Goal: Information Seeking & Learning: Check status

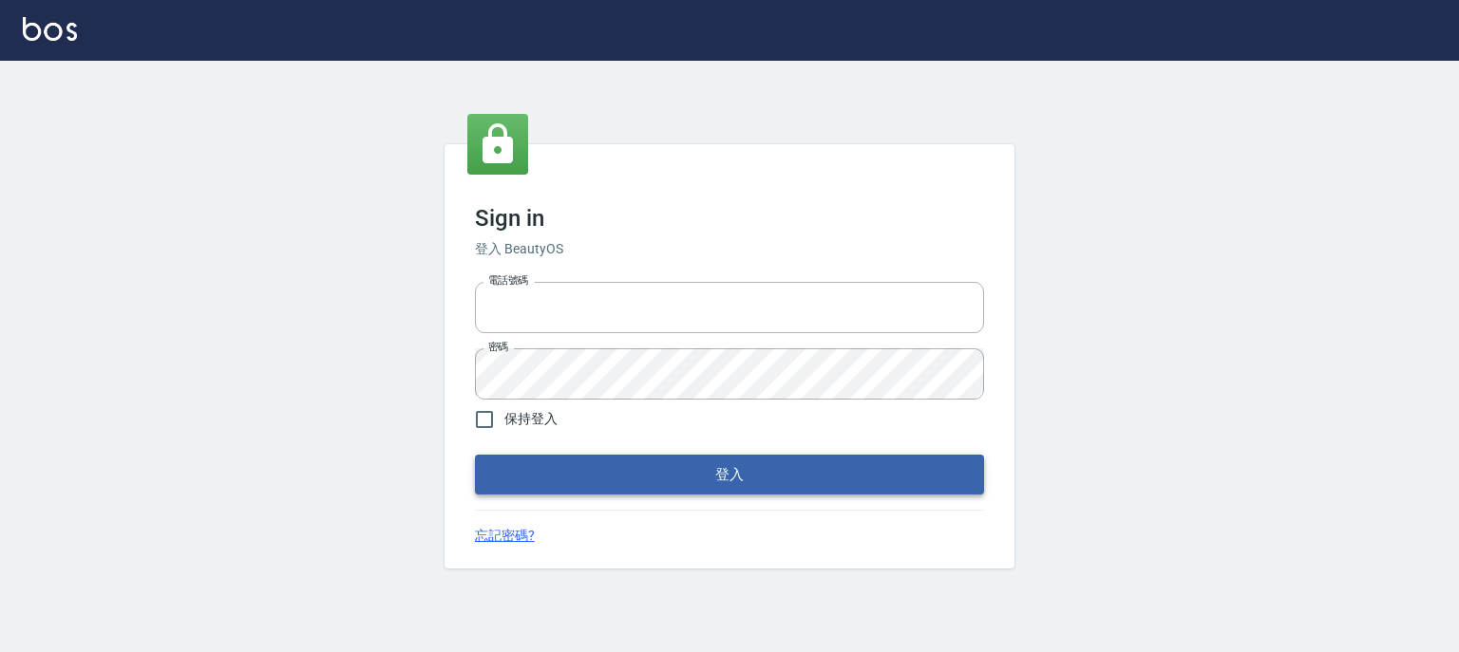
type input "0910967130"
click at [684, 486] on button "登入" at bounding box center [729, 475] width 509 height 40
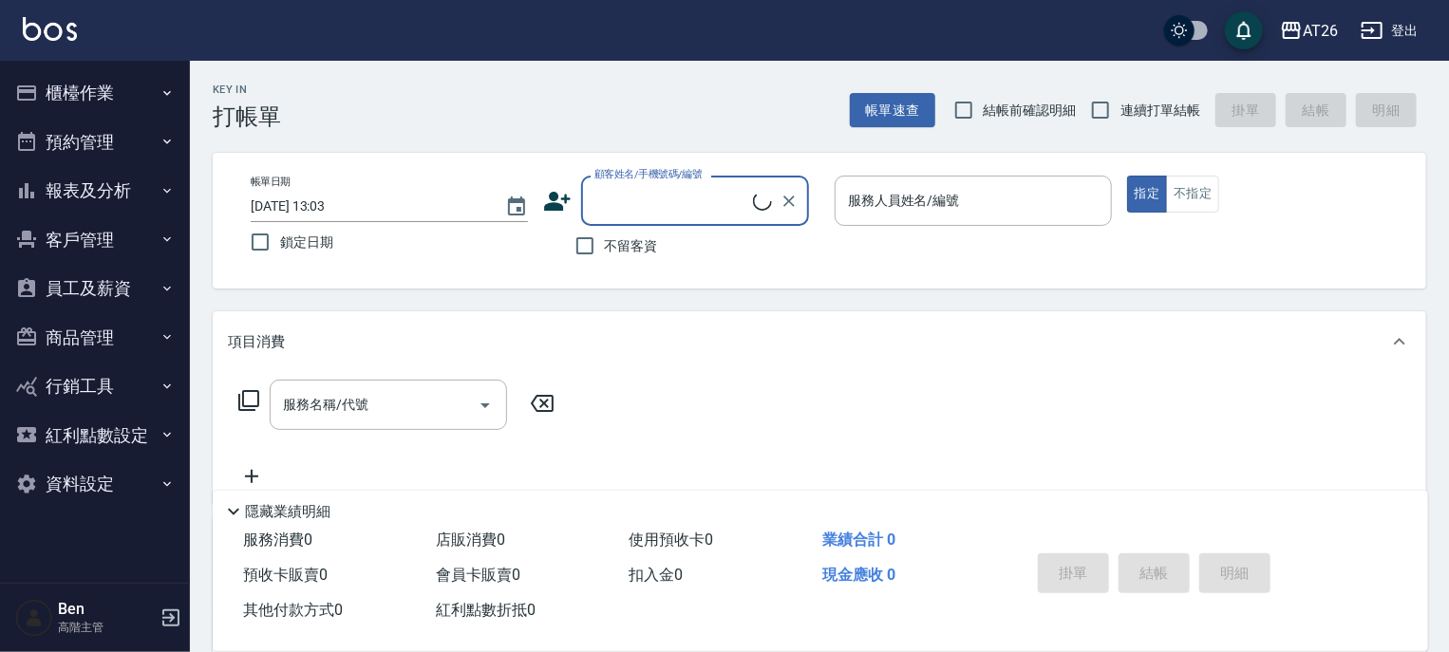
click at [82, 182] on button "報表及分析" at bounding box center [95, 190] width 175 height 49
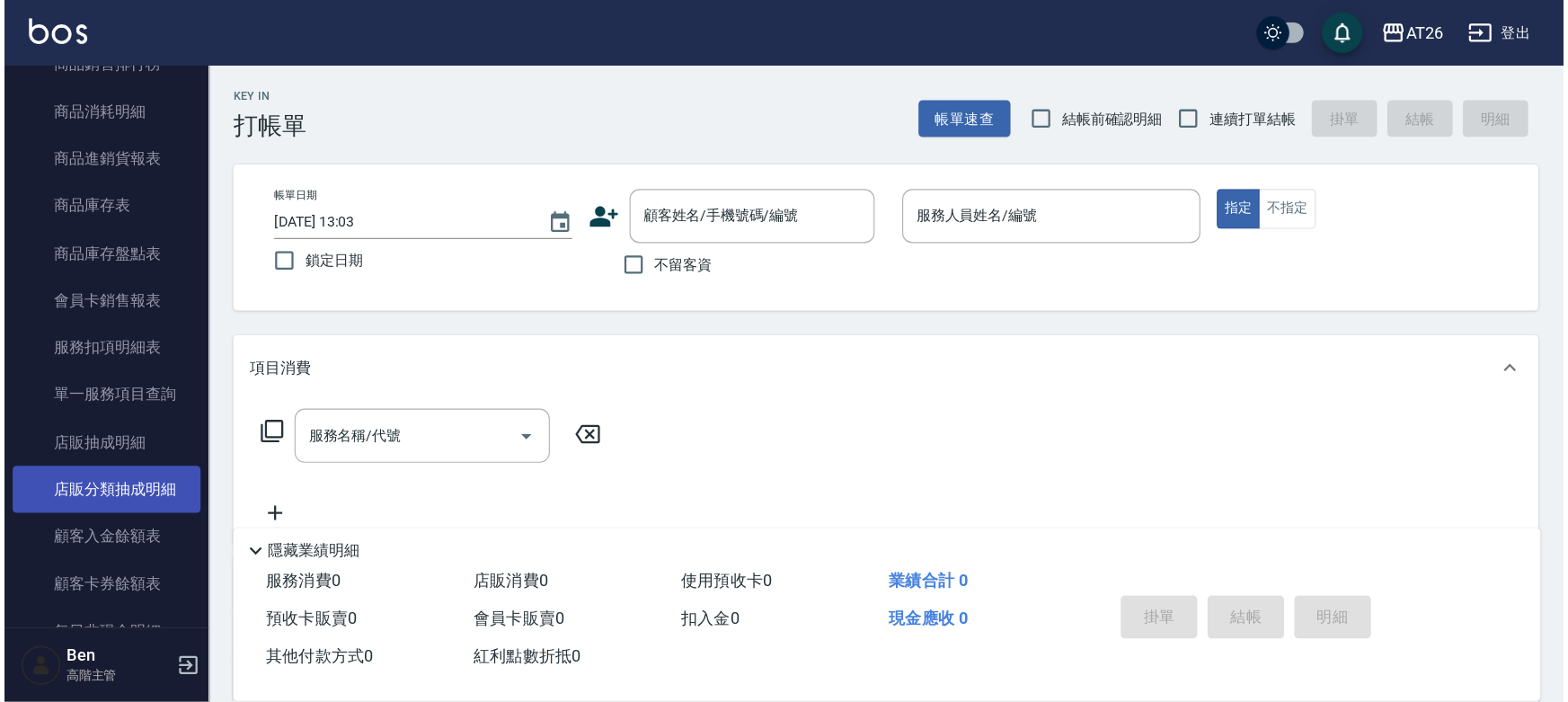
scroll to position [935, 0]
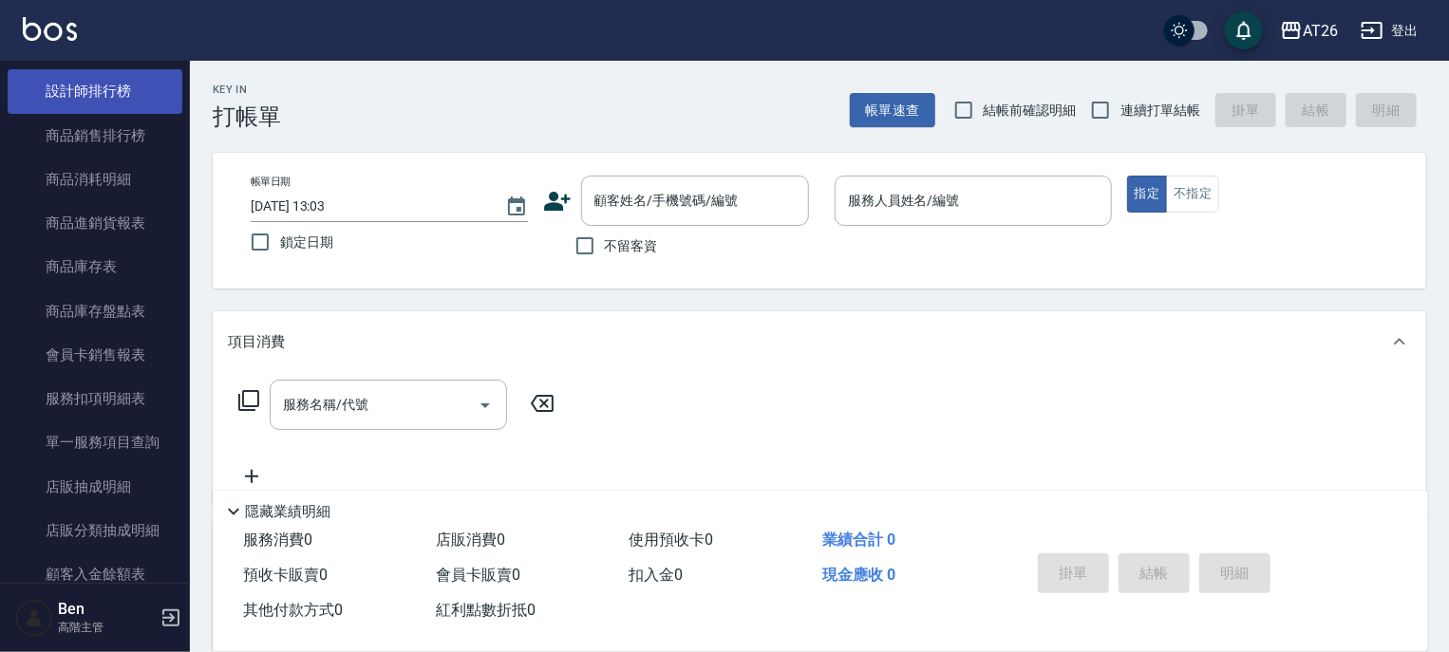
click at [116, 94] on link "設計師排行榜" at bounding box center [95, 91] width 175 height 44
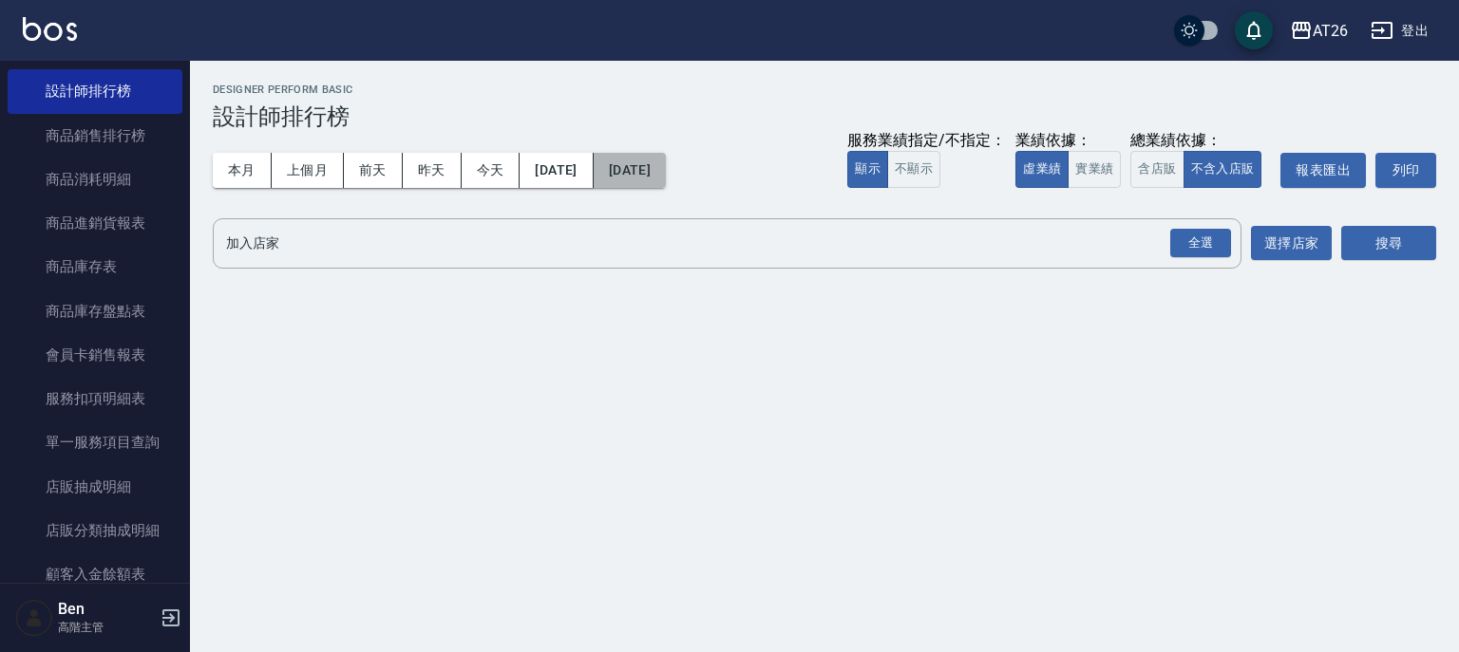
click at [666, 156] on button "[DATE]" at bounding box center [629, 170] width 72 height 35
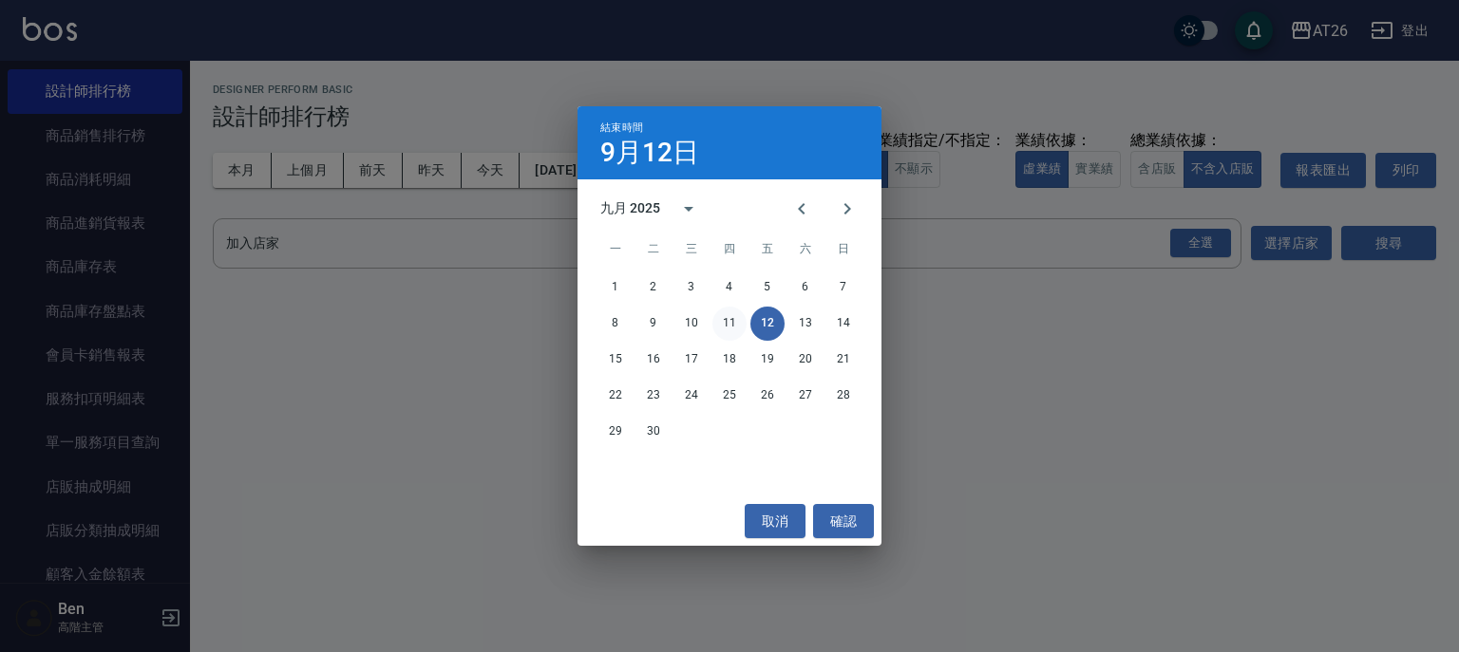
click at [725, 321] on button "11" at bounding box center [729, 324] width 34 height 34
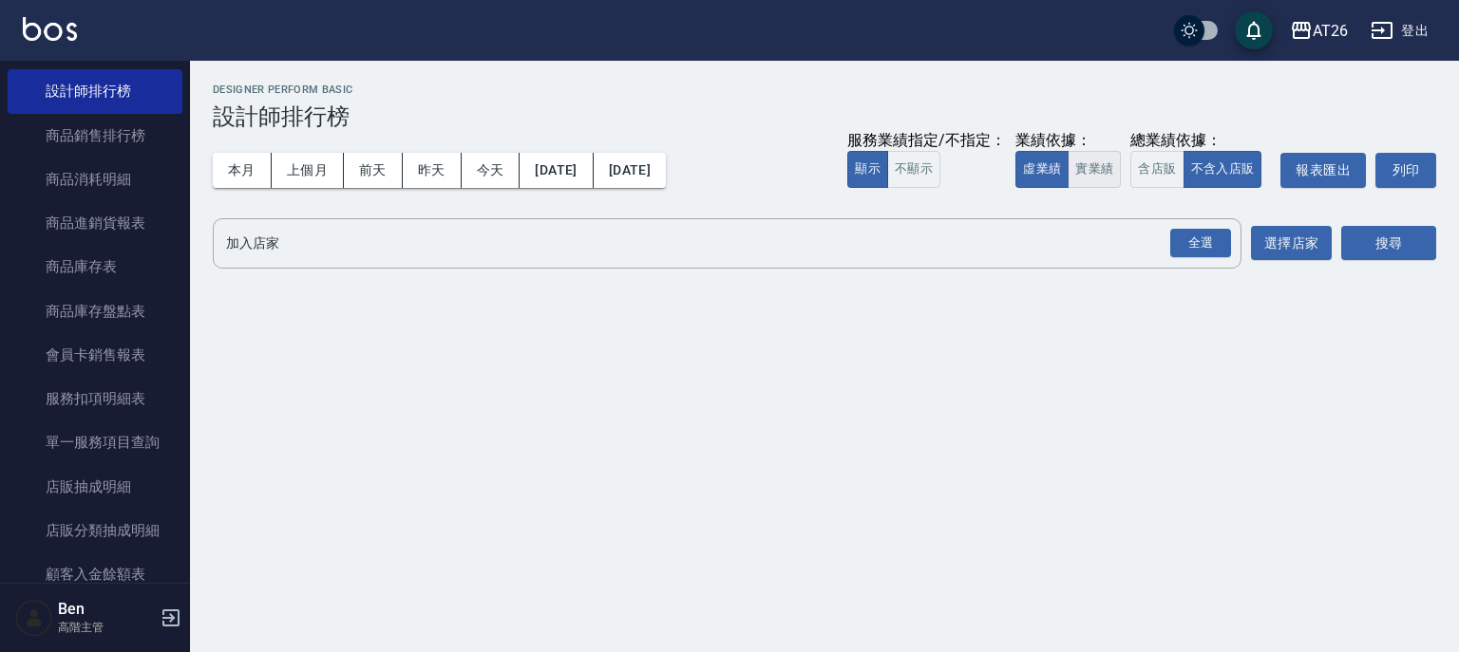
click at [1084, 175] on button "實業績" at bounding box center [1093, 169] width 53 height 37
type button "TRUTH"
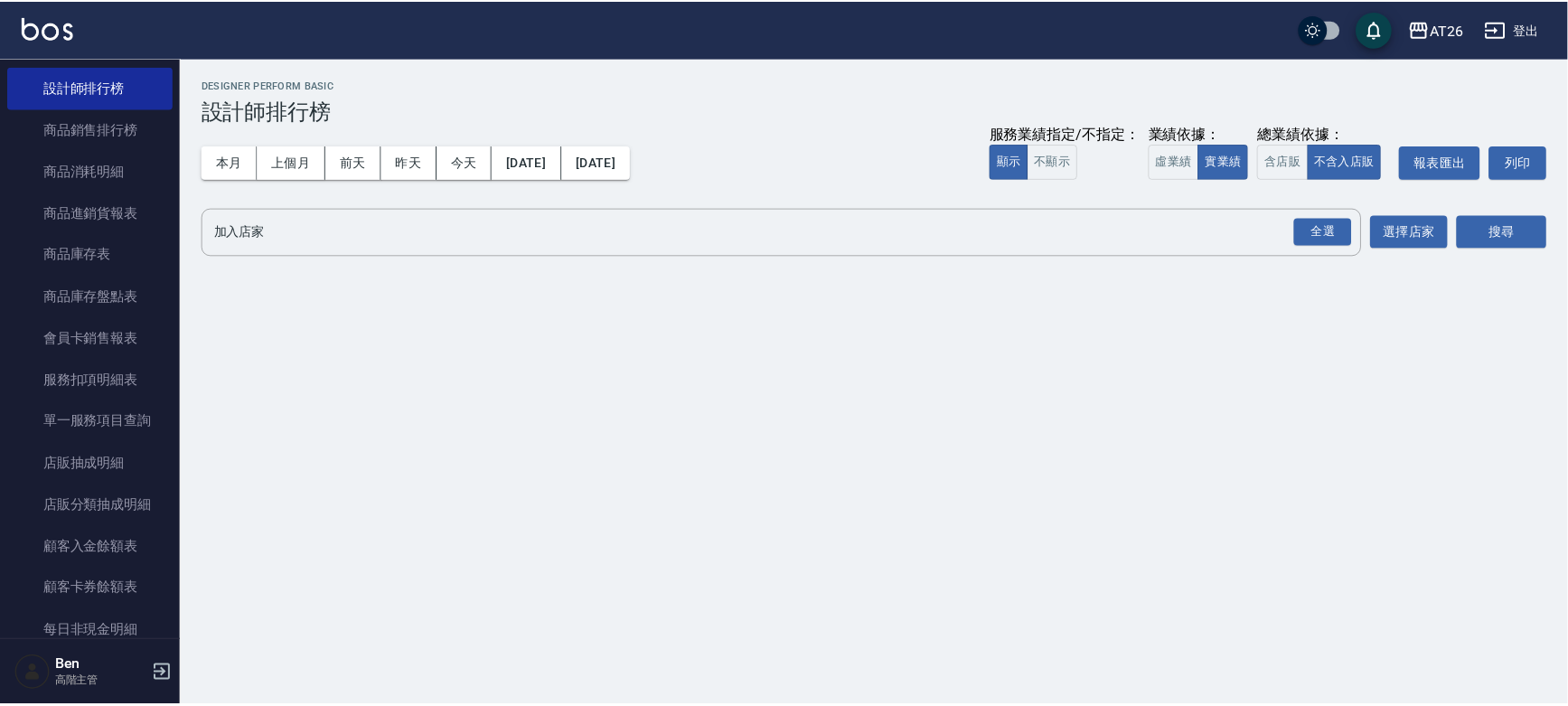
scroll to position [940, 0]
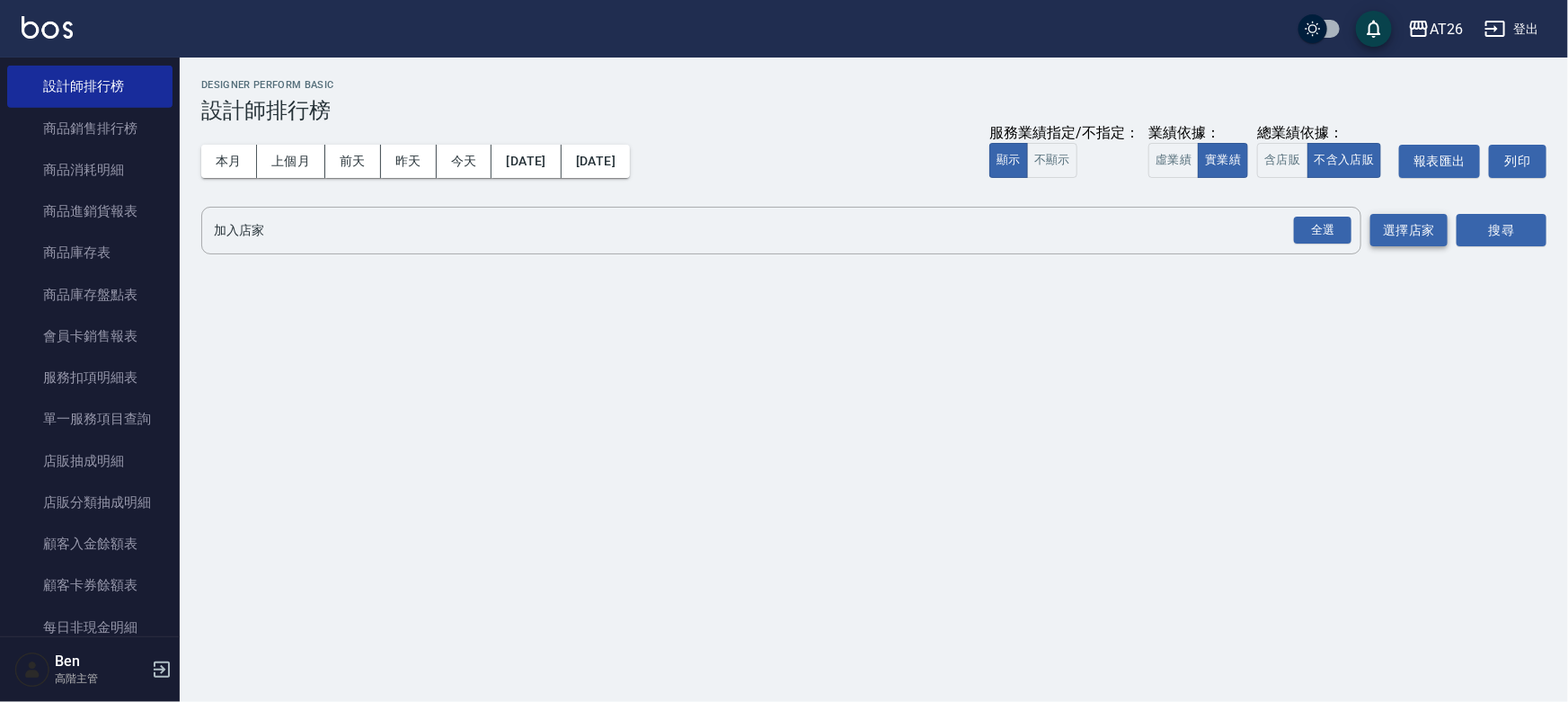
click at [1380, 222] on button "選擇店家" at bounding box center [1409, 230] width 78 height 33
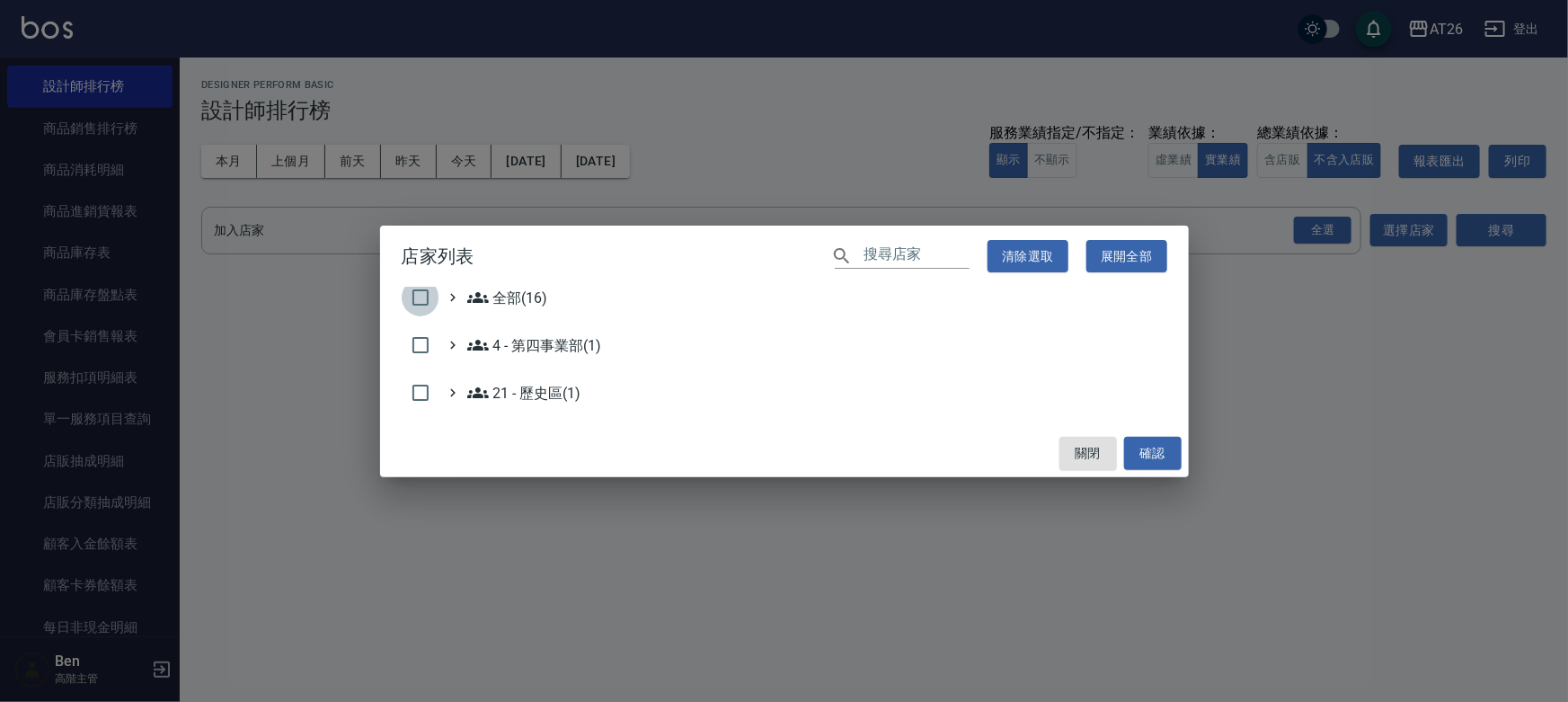
click at [424, 288] on input "checkbox" at bounding box center [420, 297] width 38 height 38
checkbox input "true"
click at [1155, 436] on button "確認" at bounding box center [1153, 452] width 58 height 33
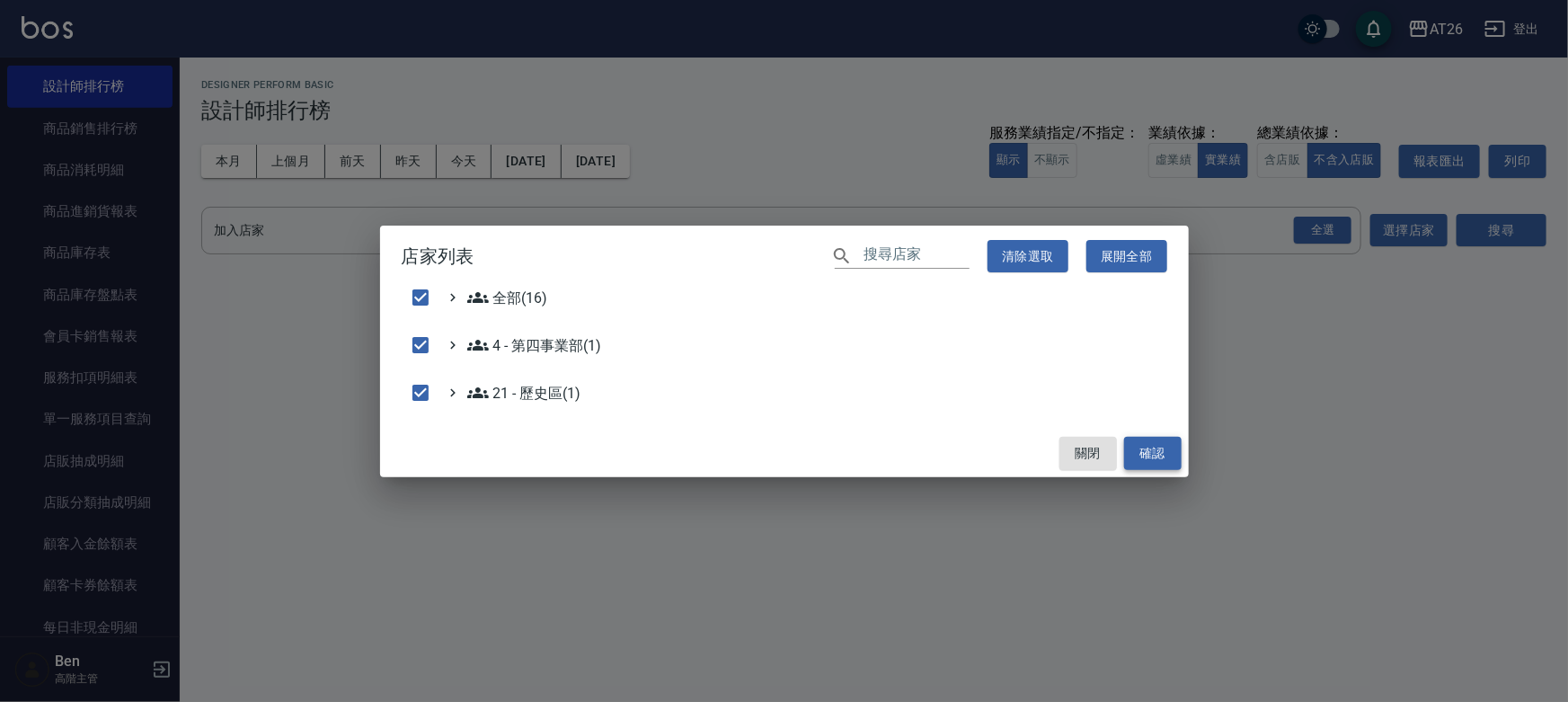
checkbox input "false"
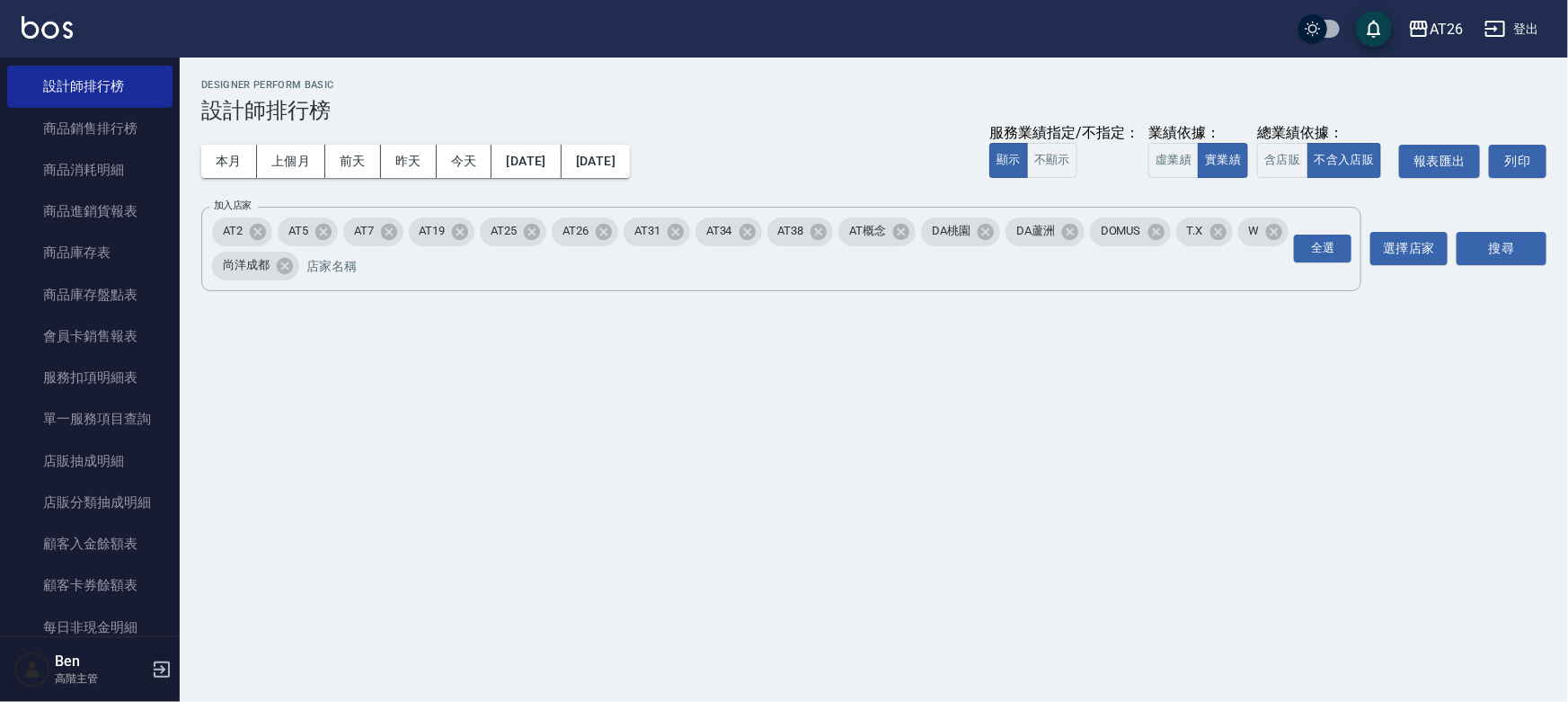
click at [1151, 451] on button "確認" at bounding box center [1153, 452] width 58 height 33
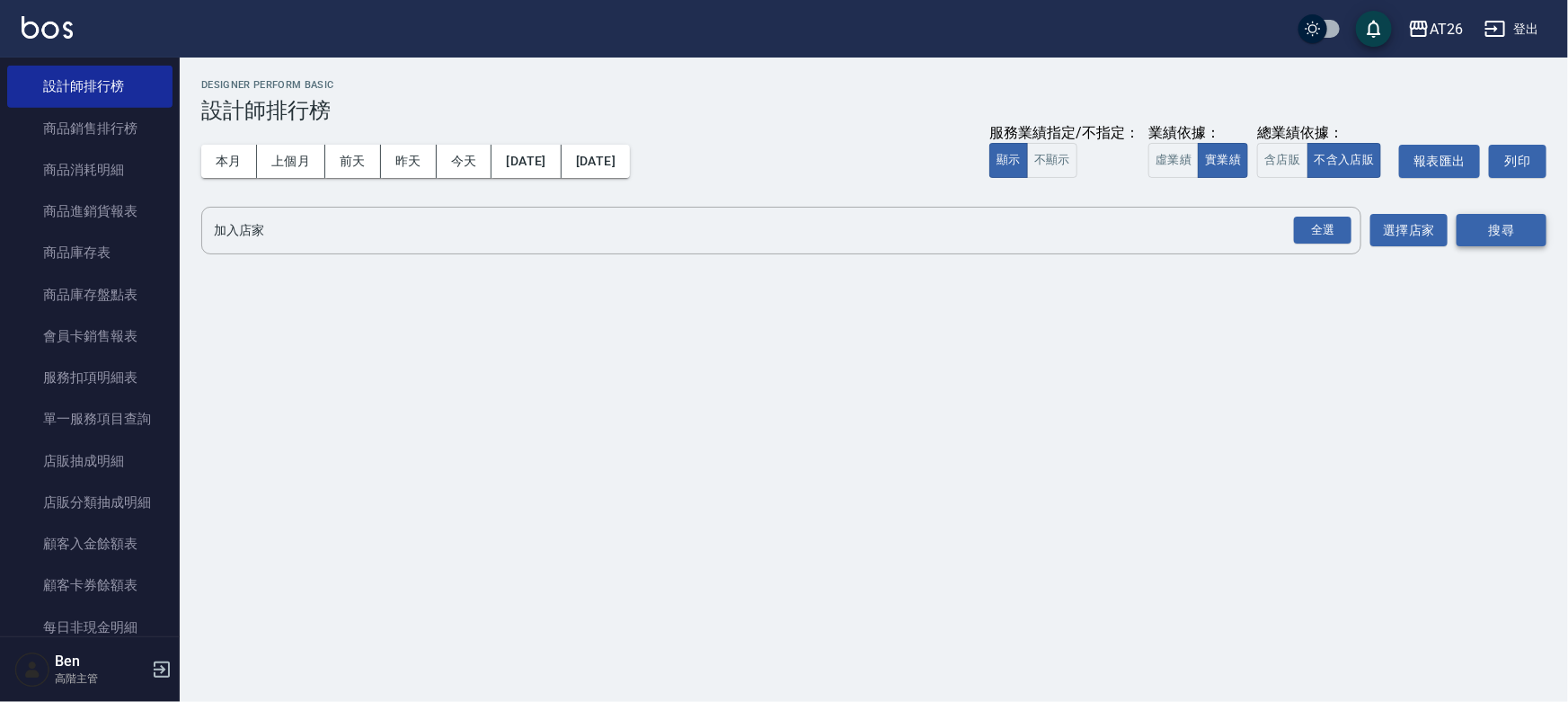
click at [1380, 236] on button "搜尋" at bounding box center [1501, 230] width 90 height 33
click at [1380, 235] on button "選擇店家" at bounding box center [1409, 230] width 78 height 33
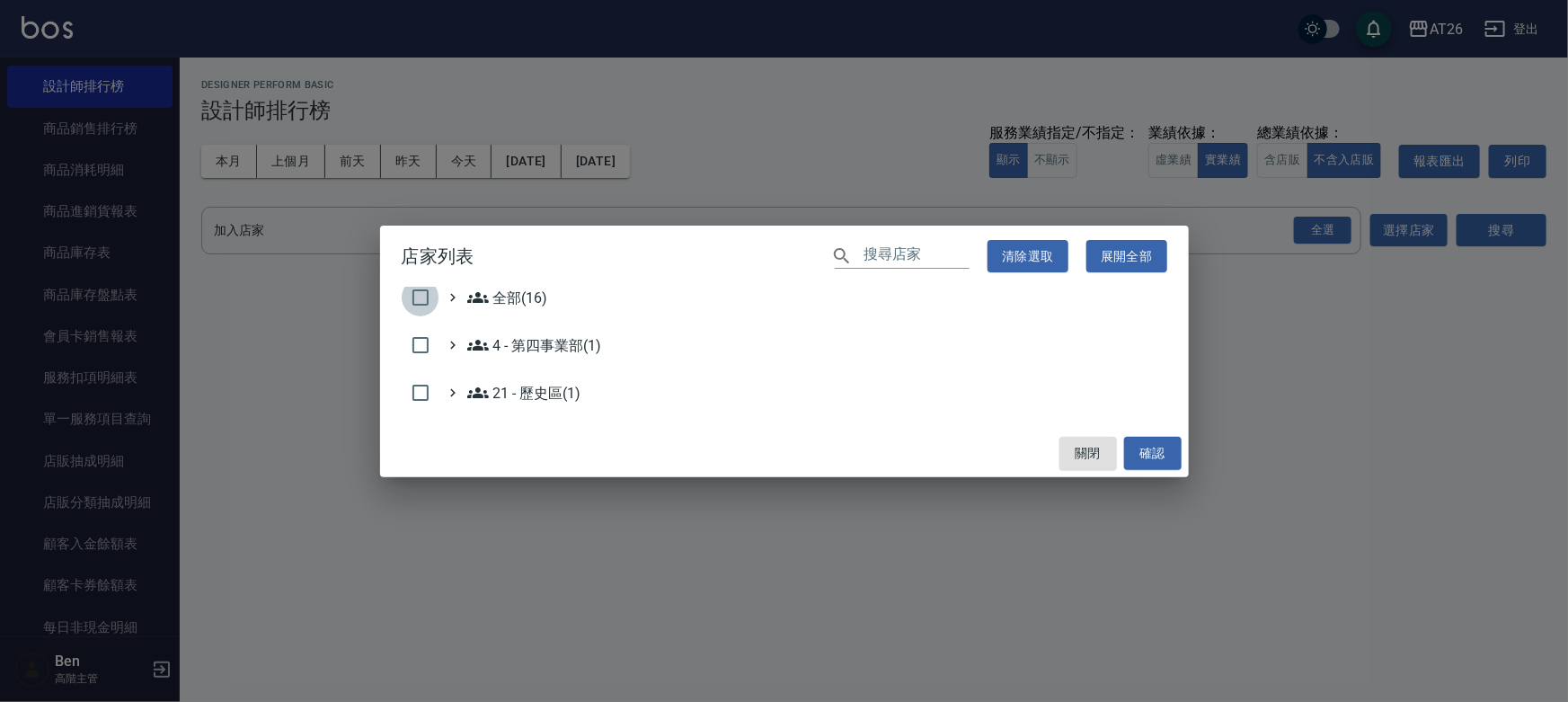
click at [415, 301] on input "checkbox" at bounding box center [420, 297] width 38 height 38
checkbox input "true"
click at [1165, 454] on button "確認" at bounding box center [1153, 452] width 58 height 33
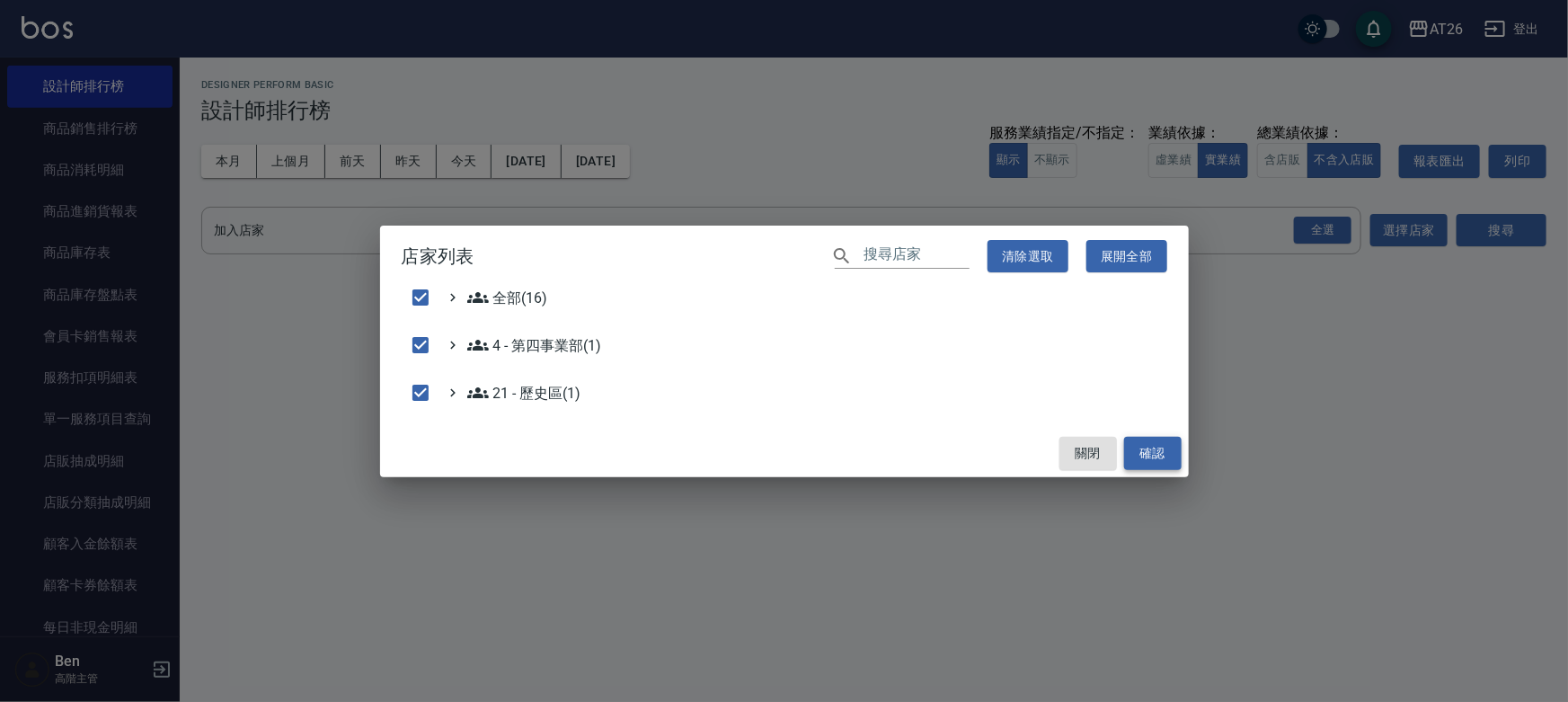
checkbox input "false"
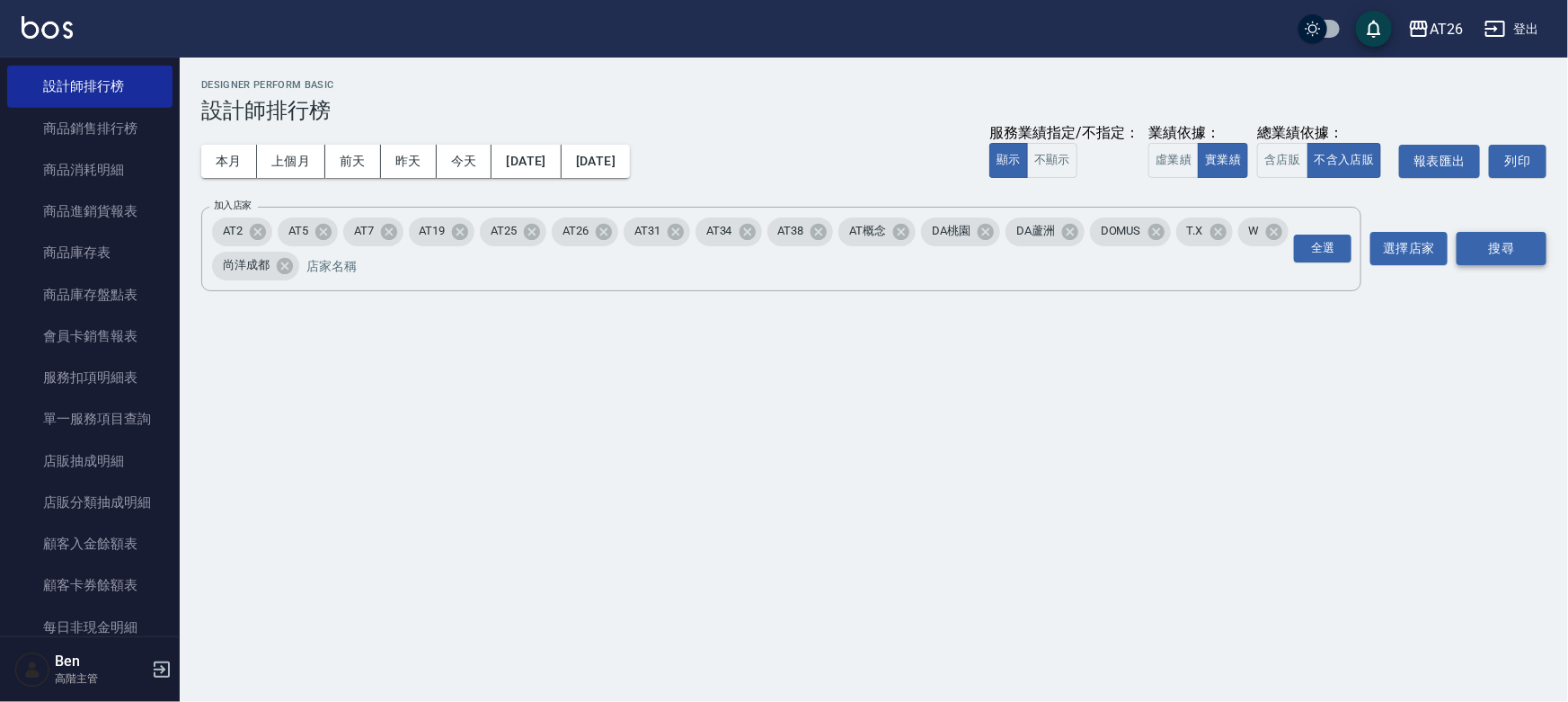
click at [1380, 246] on button "搜尋" at bounding box center [1501, 248] width 90 height 33
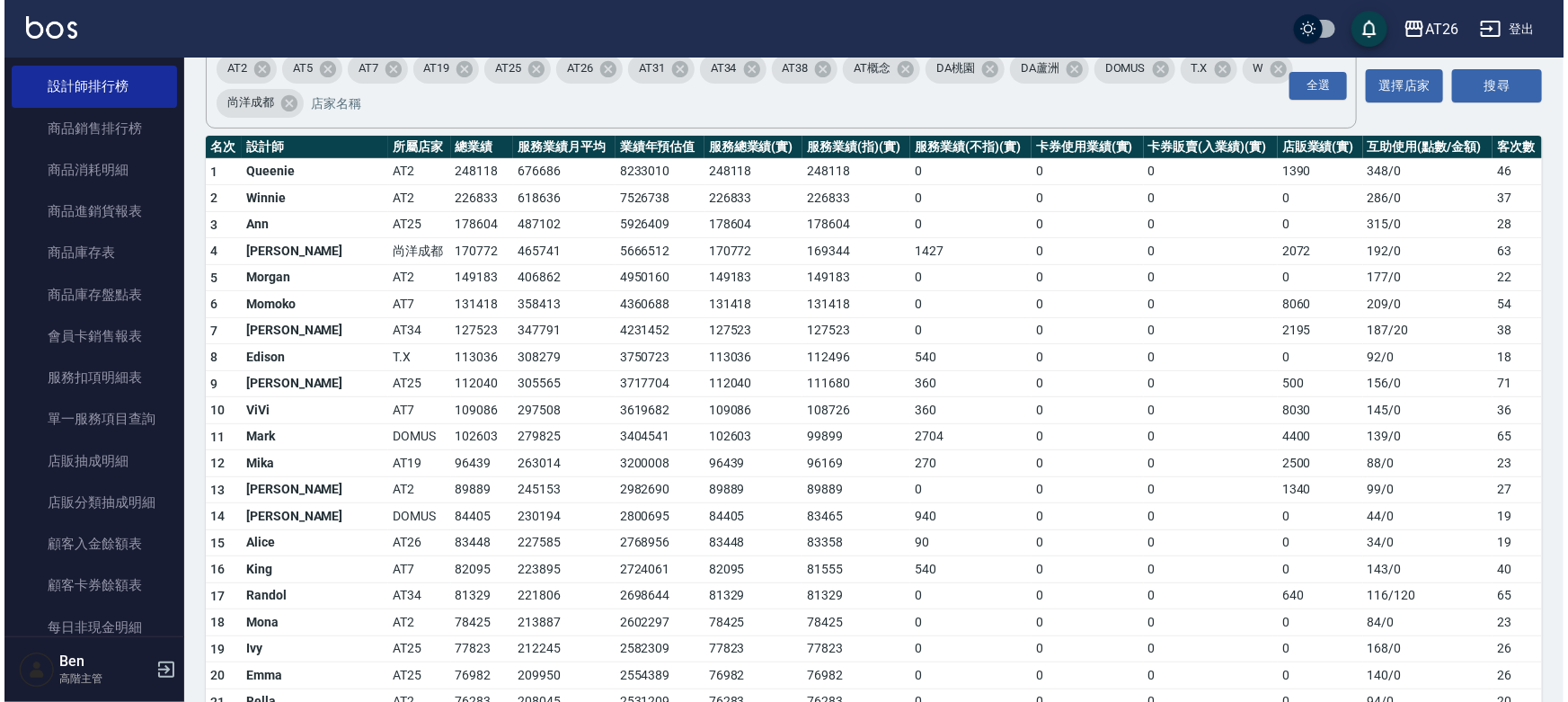
scroll to position [80, 0]
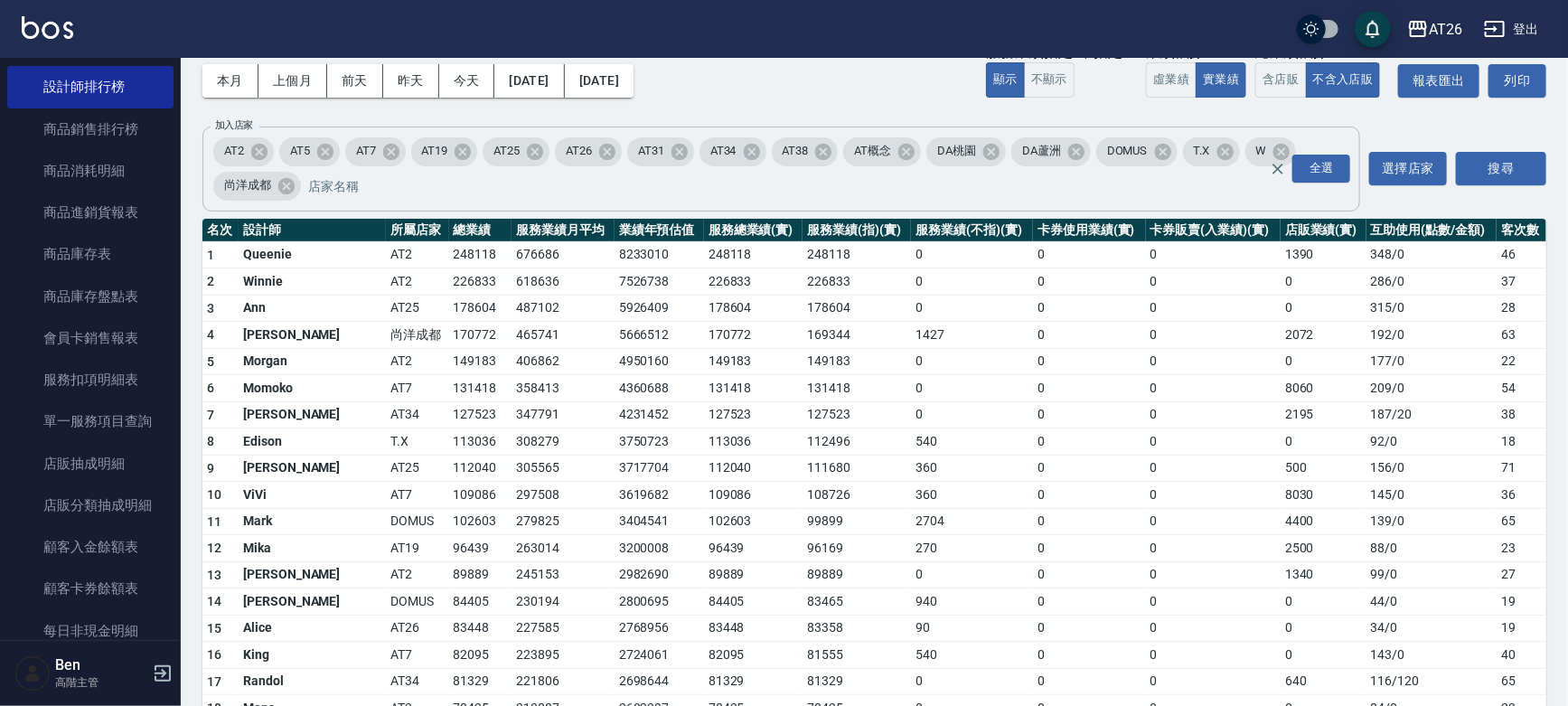
click at [570, 193] on input "加入店家" at bounding box center [803, 186] width 999 height 31
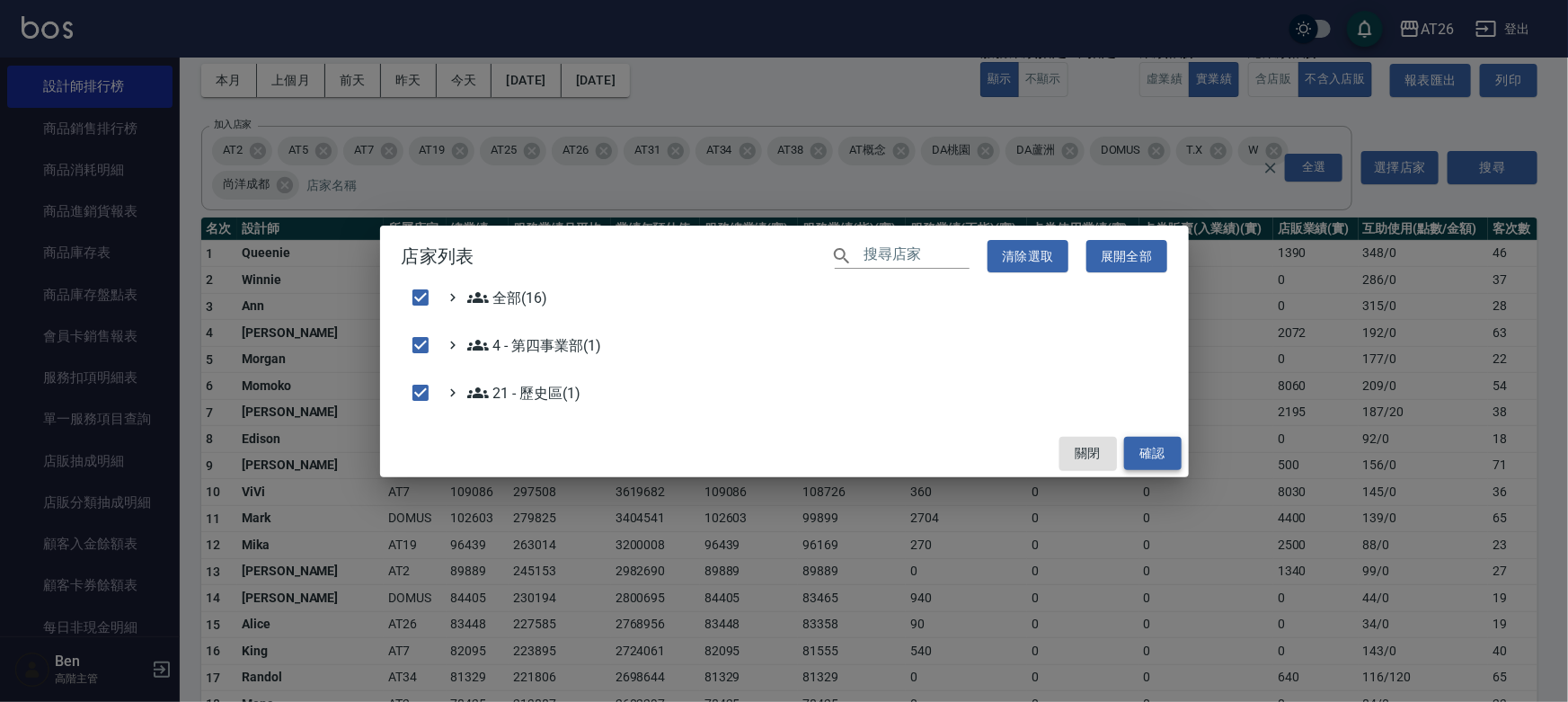
click at [1164, 454] on button "確認" at bounding box center [1153, 452] width 58 height 33
checkbox input "false"
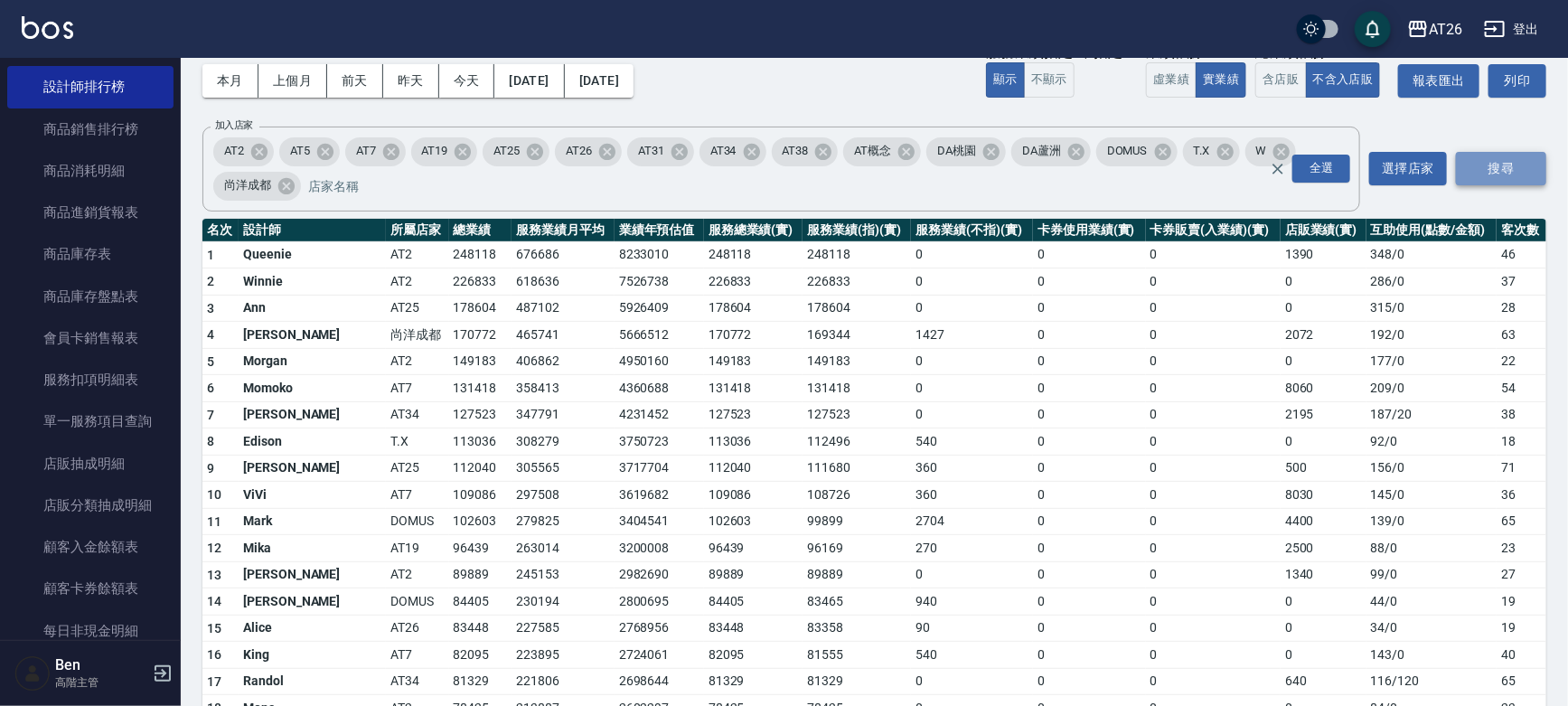
click at [1388, 171] on button "搜尋" at bounding box center [1501, 168] width 90 height 33
click at [634, 78] on button "[DATE]" at bounding box center [599, 80] width 69 height 33
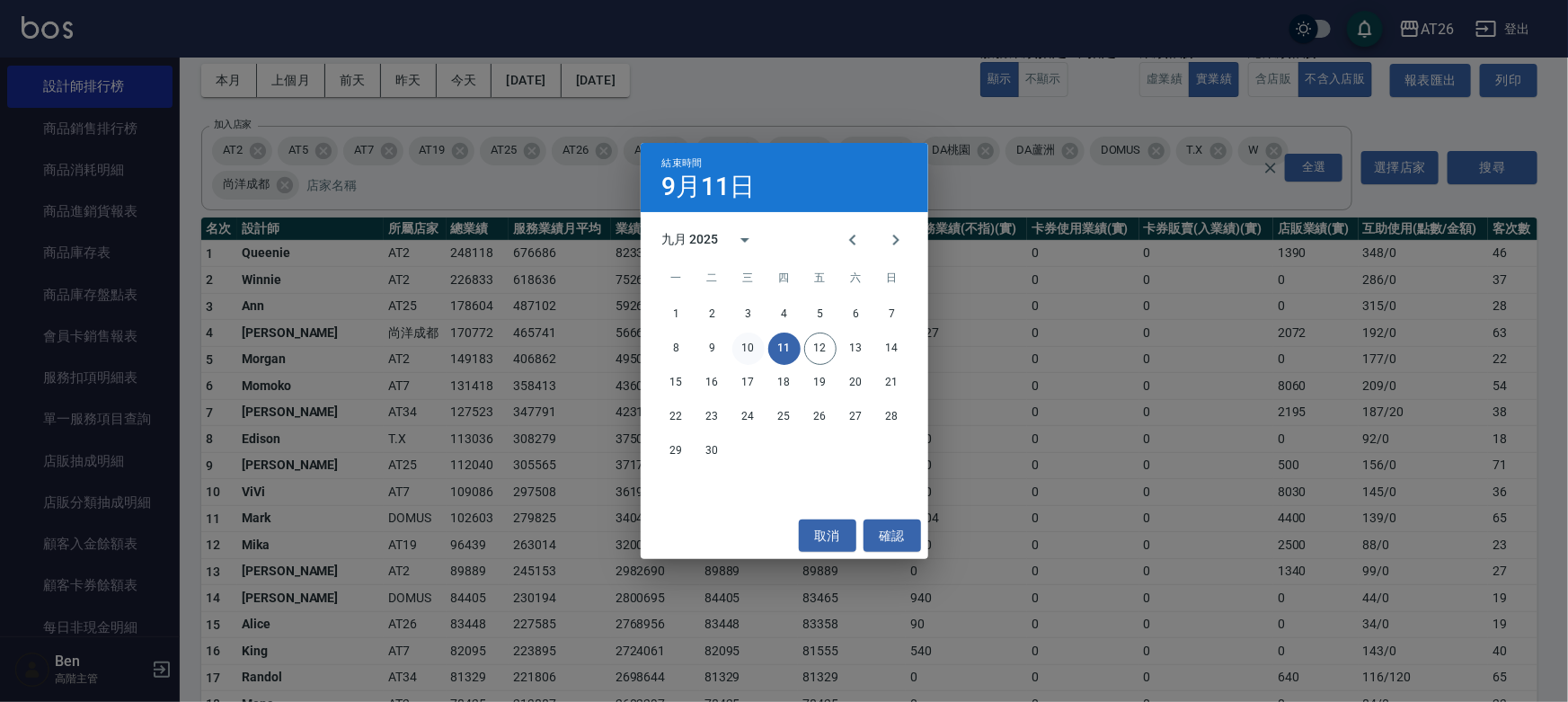
click at [753, 345] on button "10" at bounding box center [749, 348] width 32 height 32
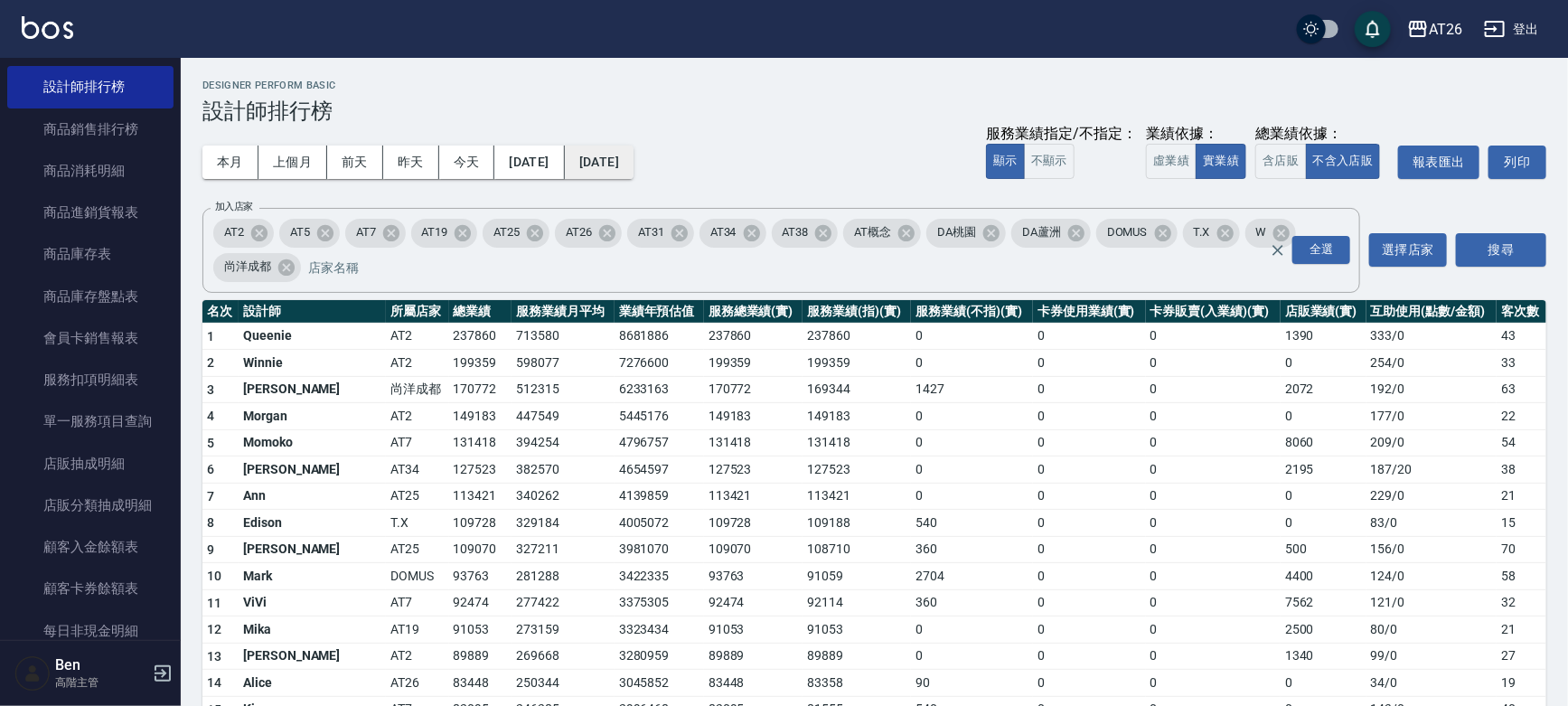
click at [634, 167] on button "[DATE]" at bounding box center [599, 162] width 69 height 33
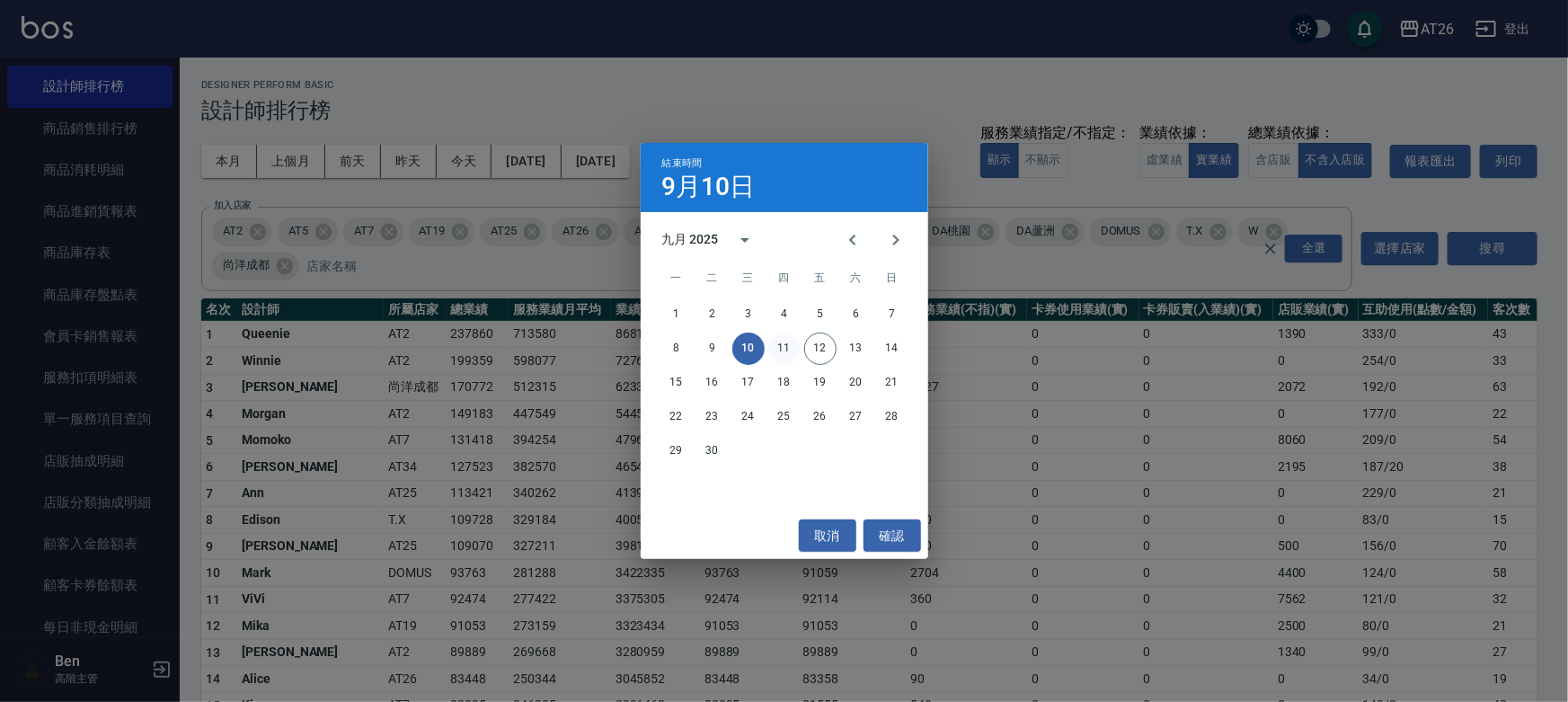
click at [781, 346] on button "11" at bounding box center [784, 348] width 32 height 32
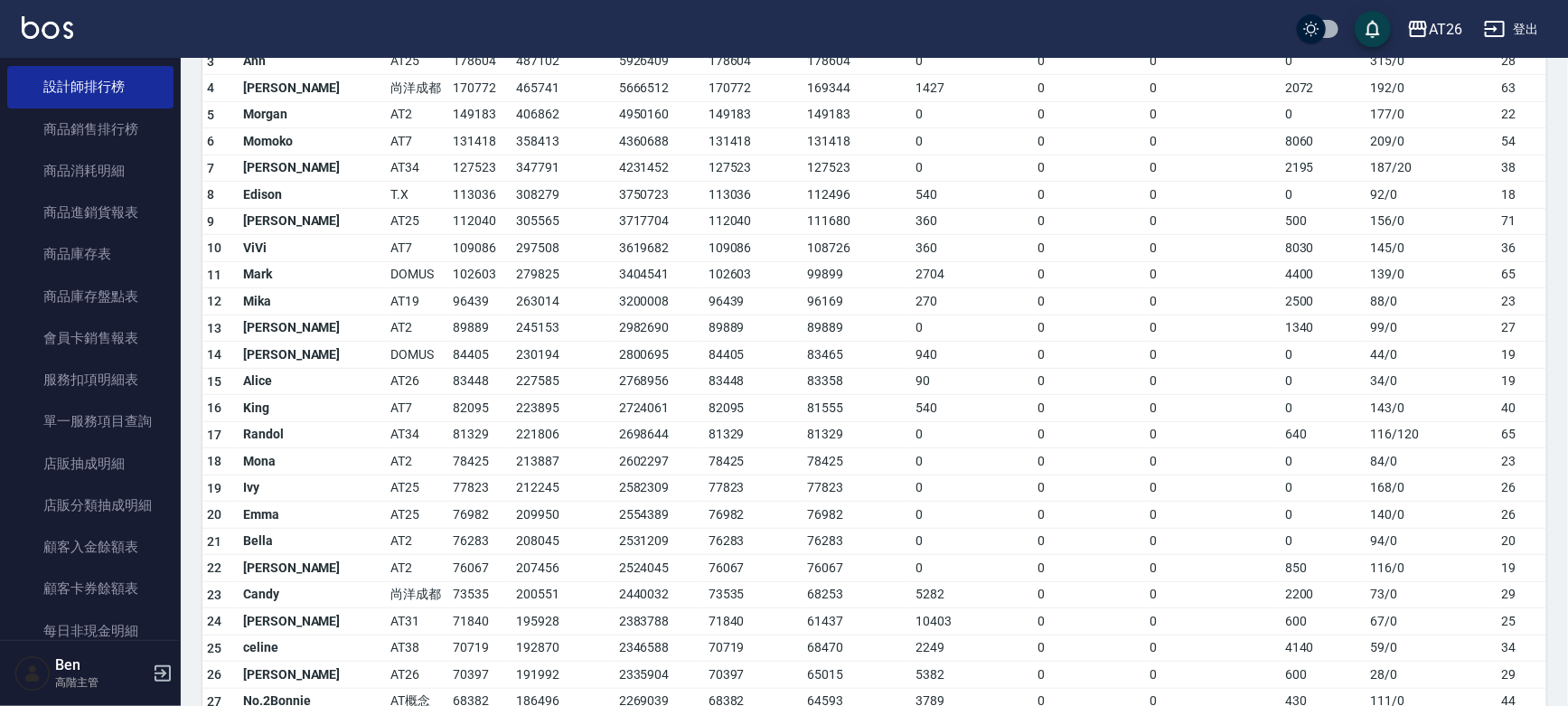
scroll to position [410, 0]
